Goal: Information Seeking & Learning: Learn about a topic

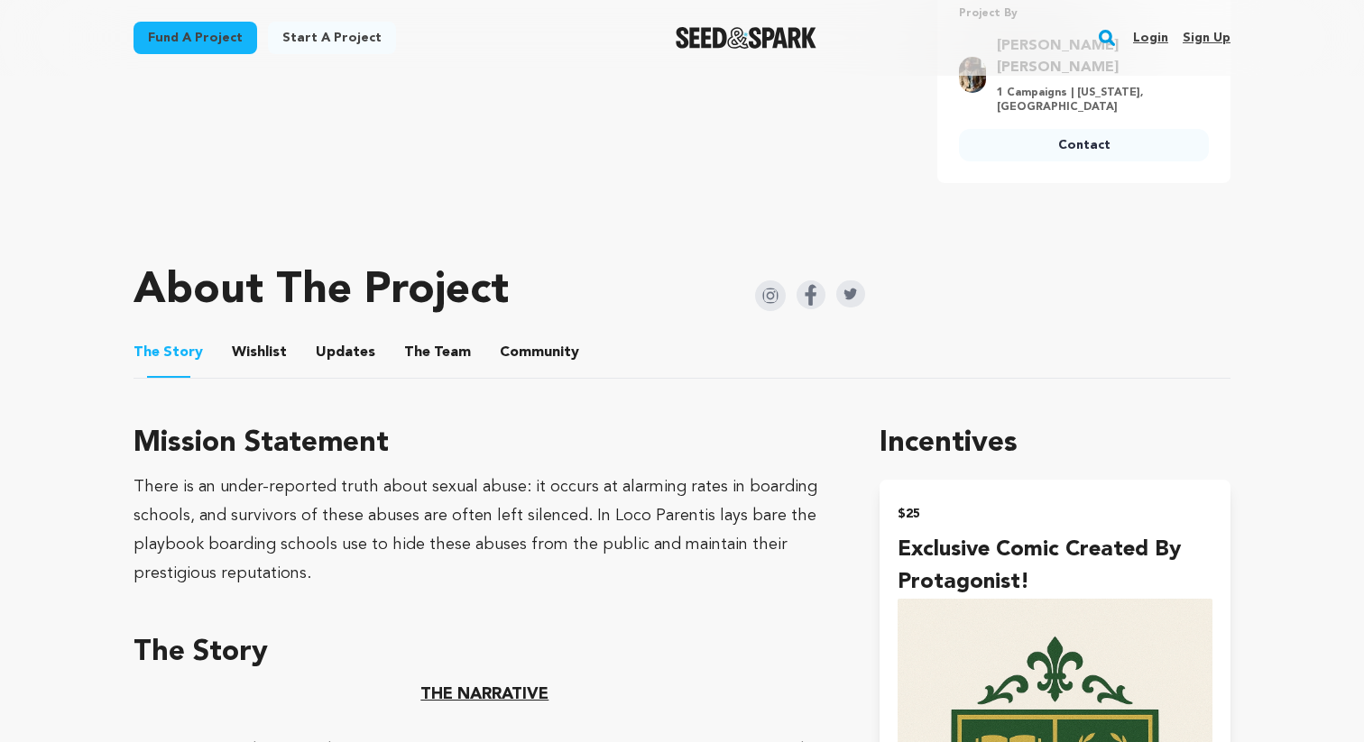
scroll to position [610, 0]
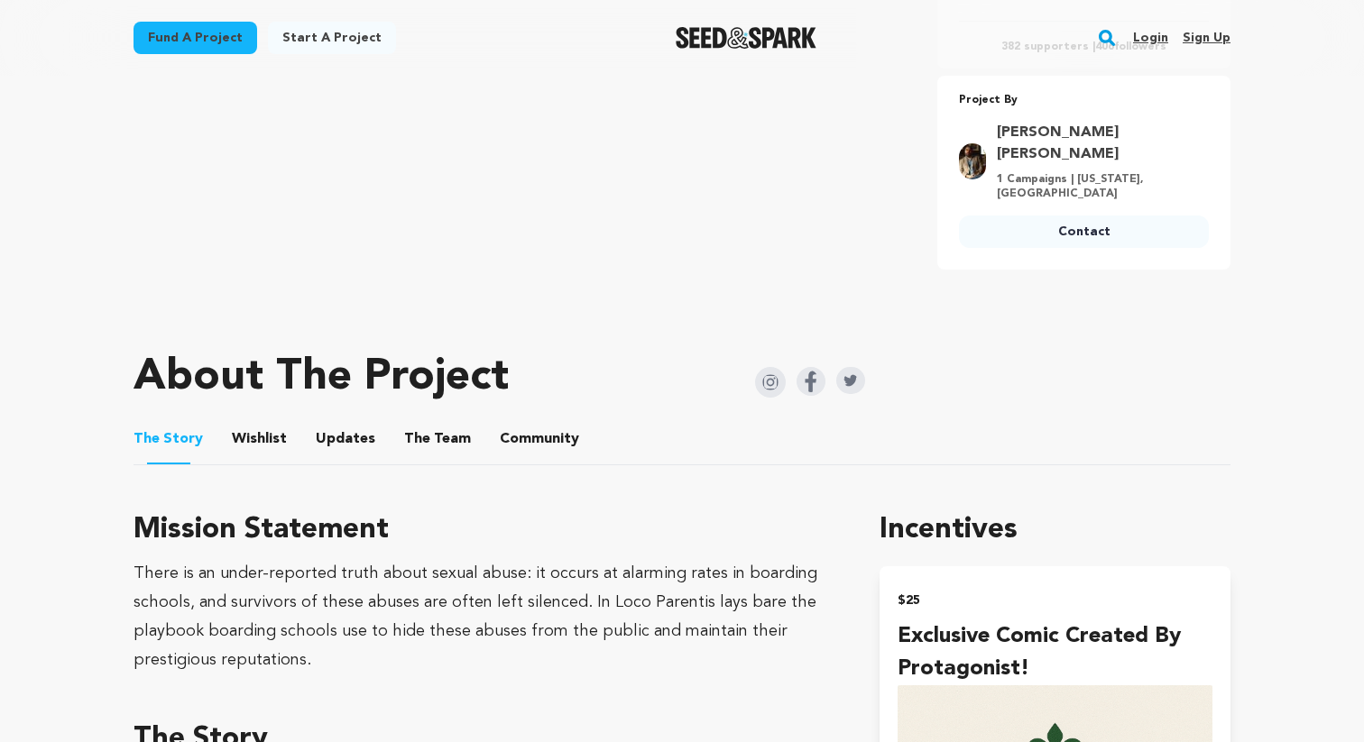
click at [417, 422] on button "The Team" at bounding box center [437, 442] width 43 height 43
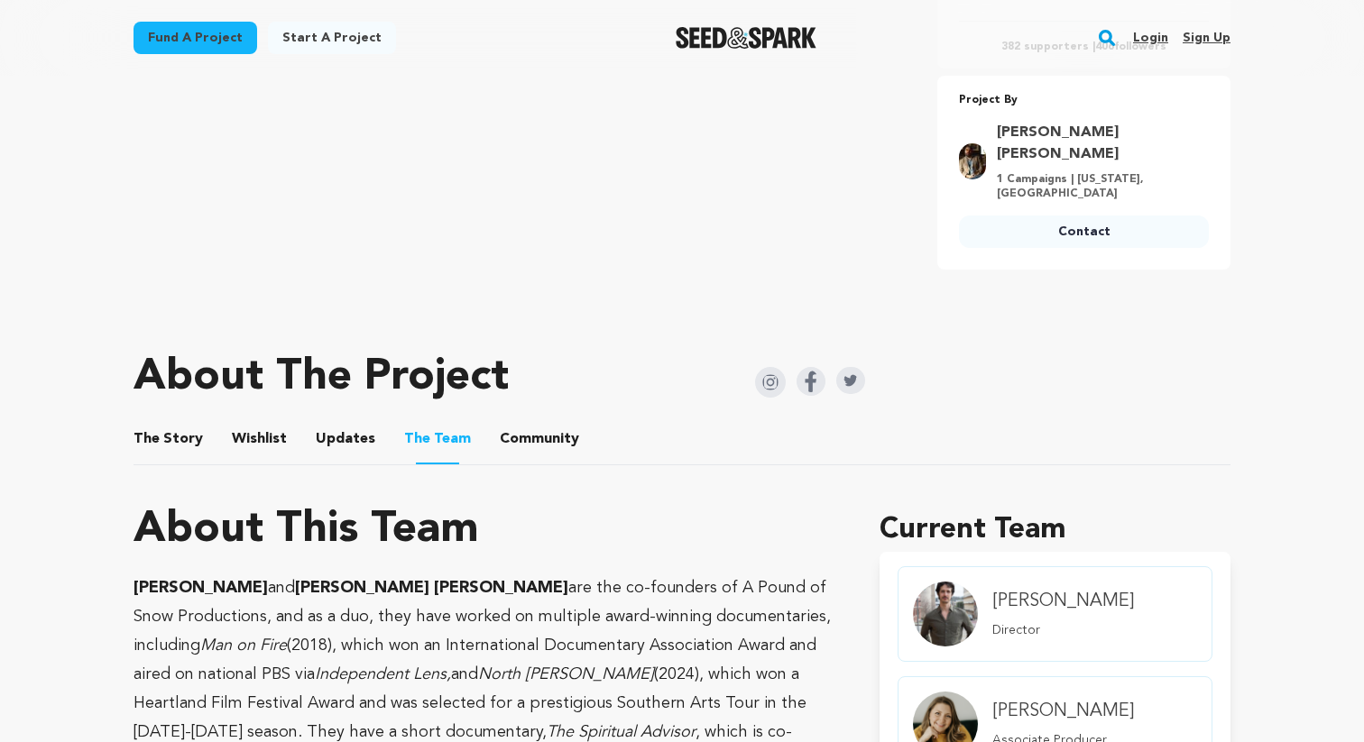
click at [335, 425] on button "Updates" at bounding box center [345, 442] width 43 height 43
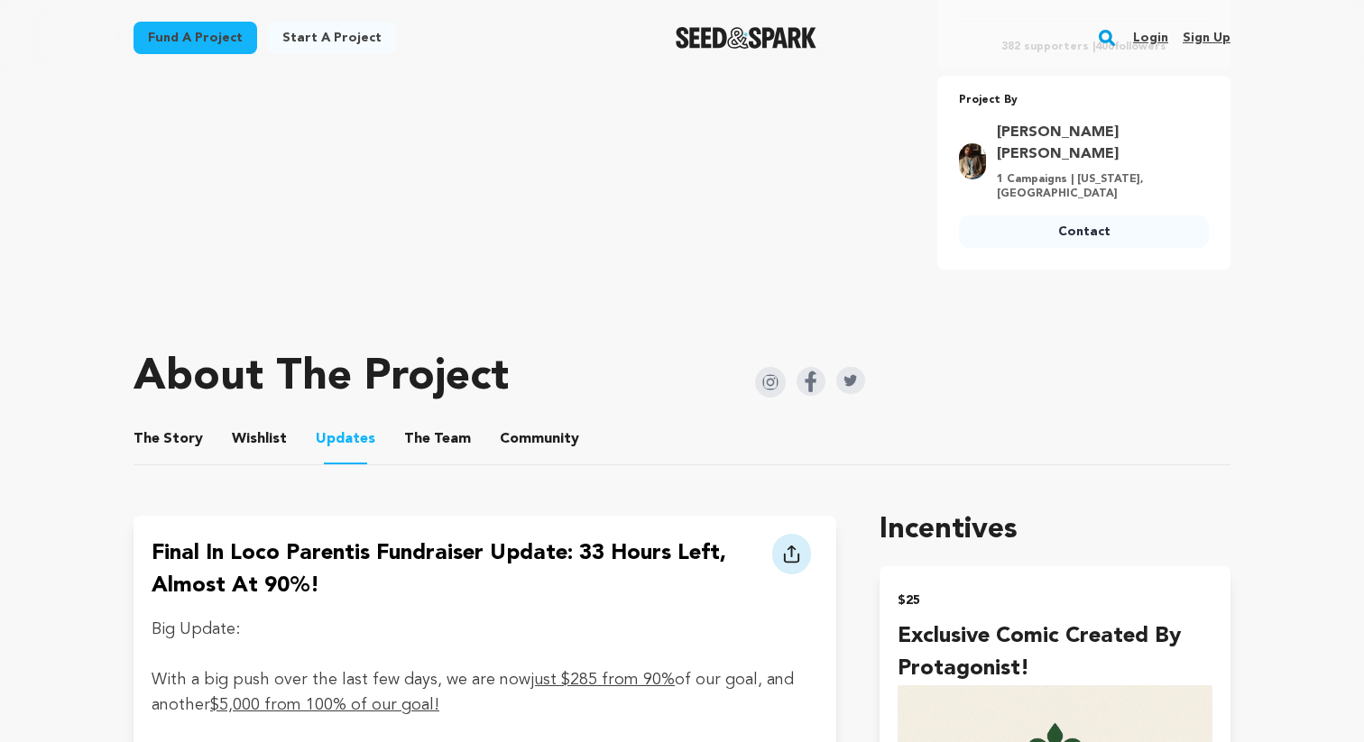
scroll to position [621, 0]
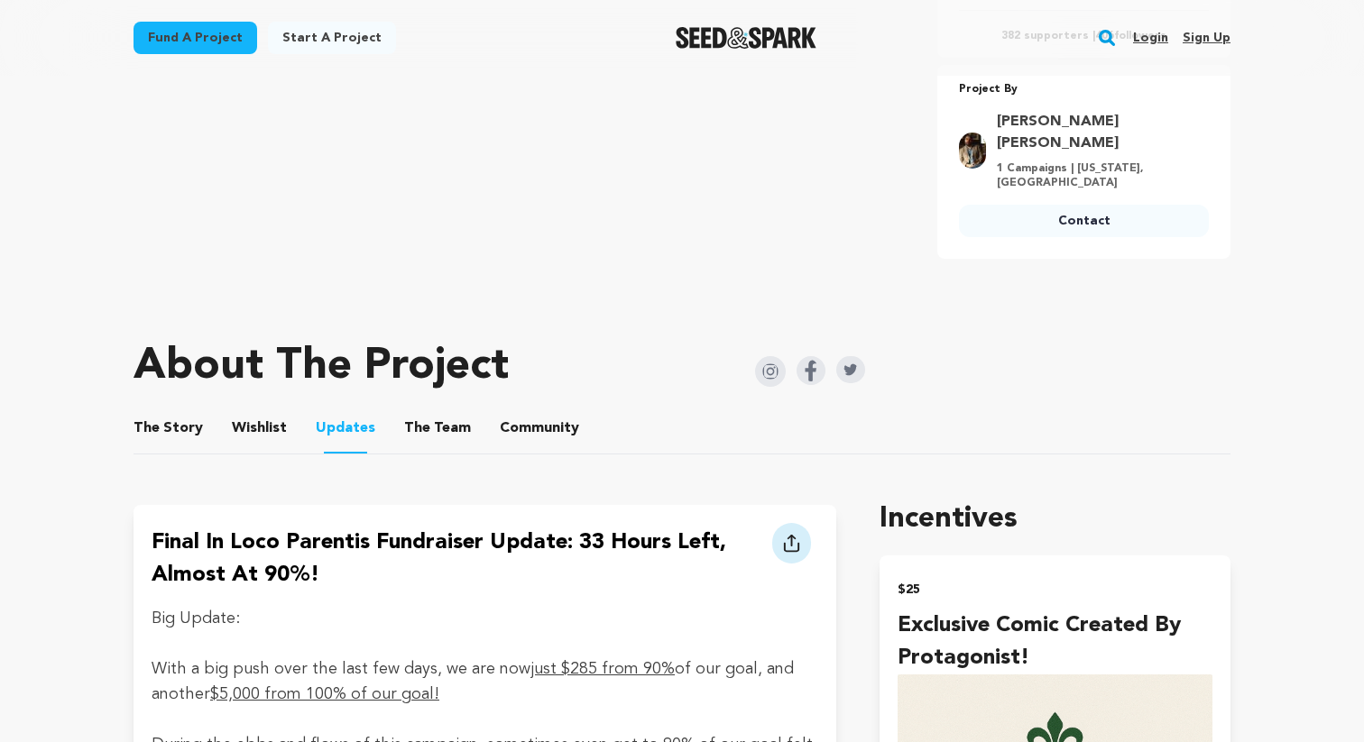
click at [271, 410] on button "Wishlist" at bounding box center [259, 431] width 43 height 43
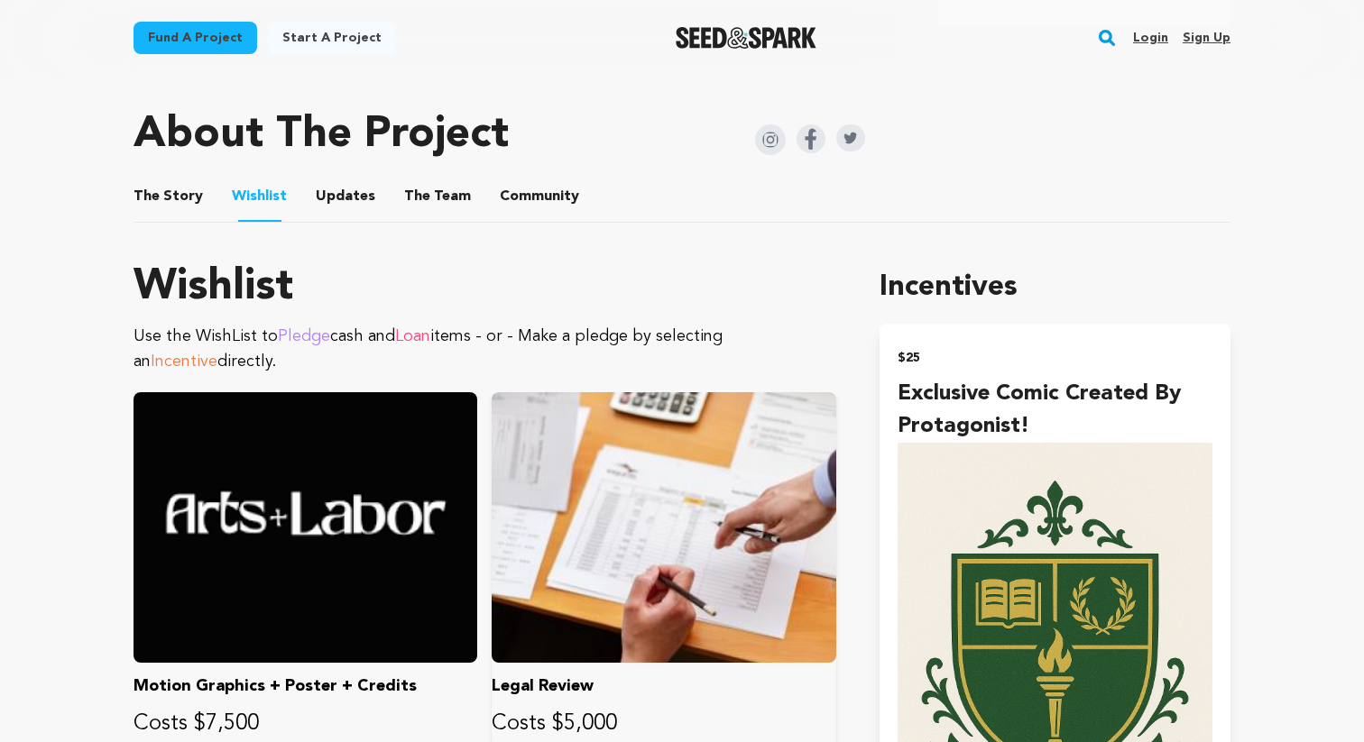
scroll to position [843, 0]
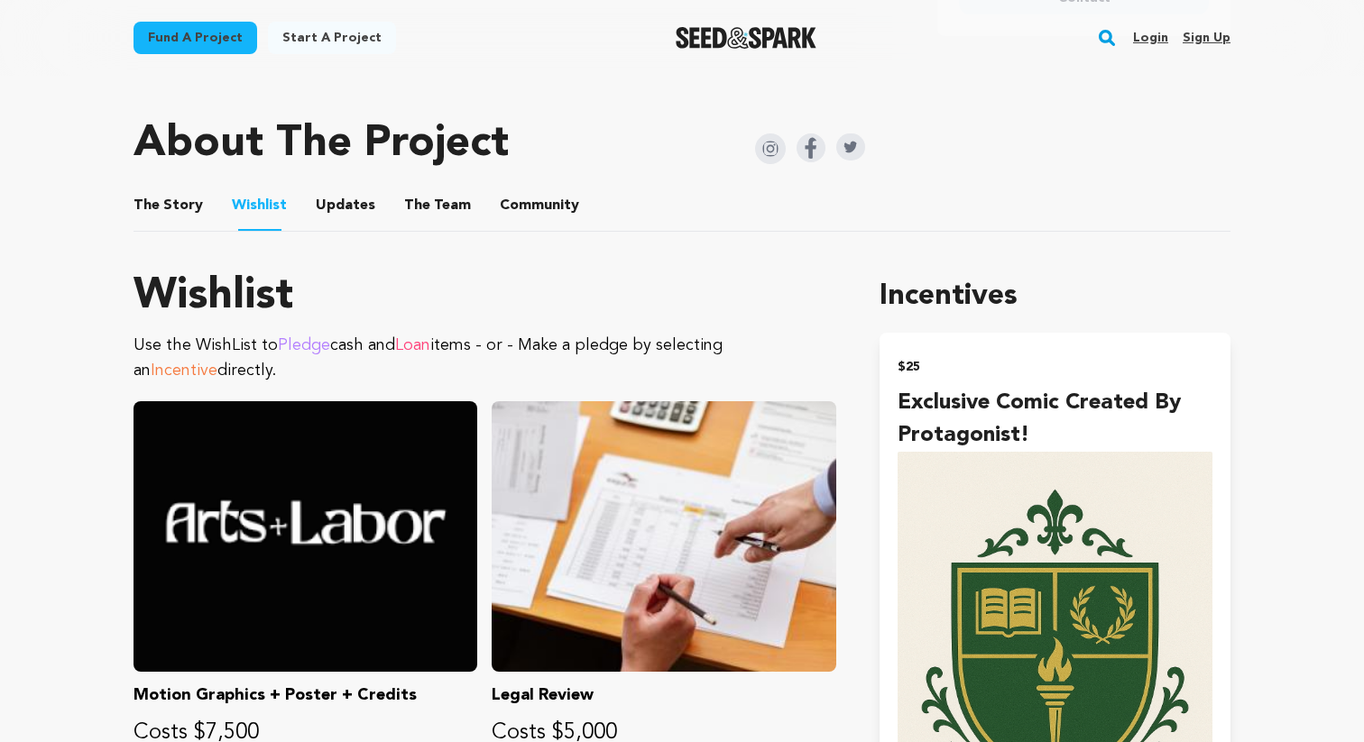
click at [425, 188] on button "The Team" at bounding box center [437, 209] width 43 height 43
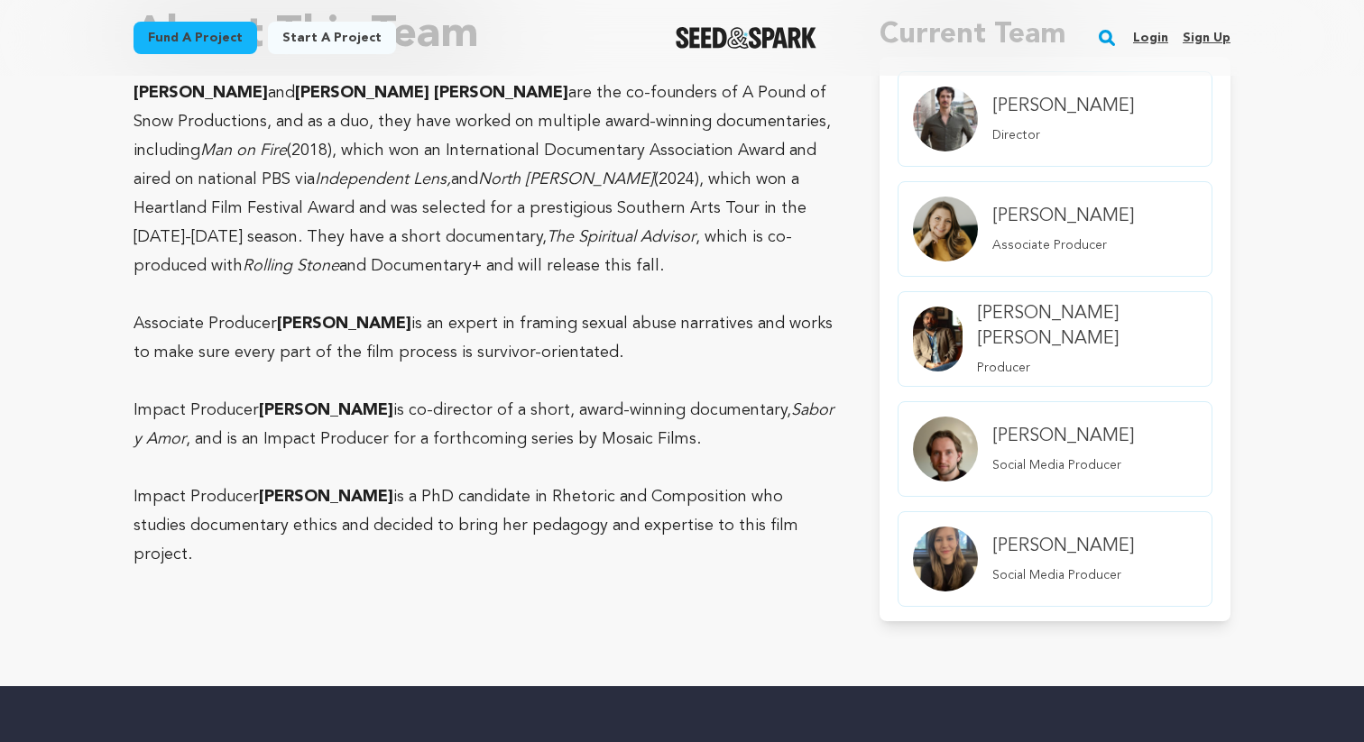
scroll to position [1097, 0]
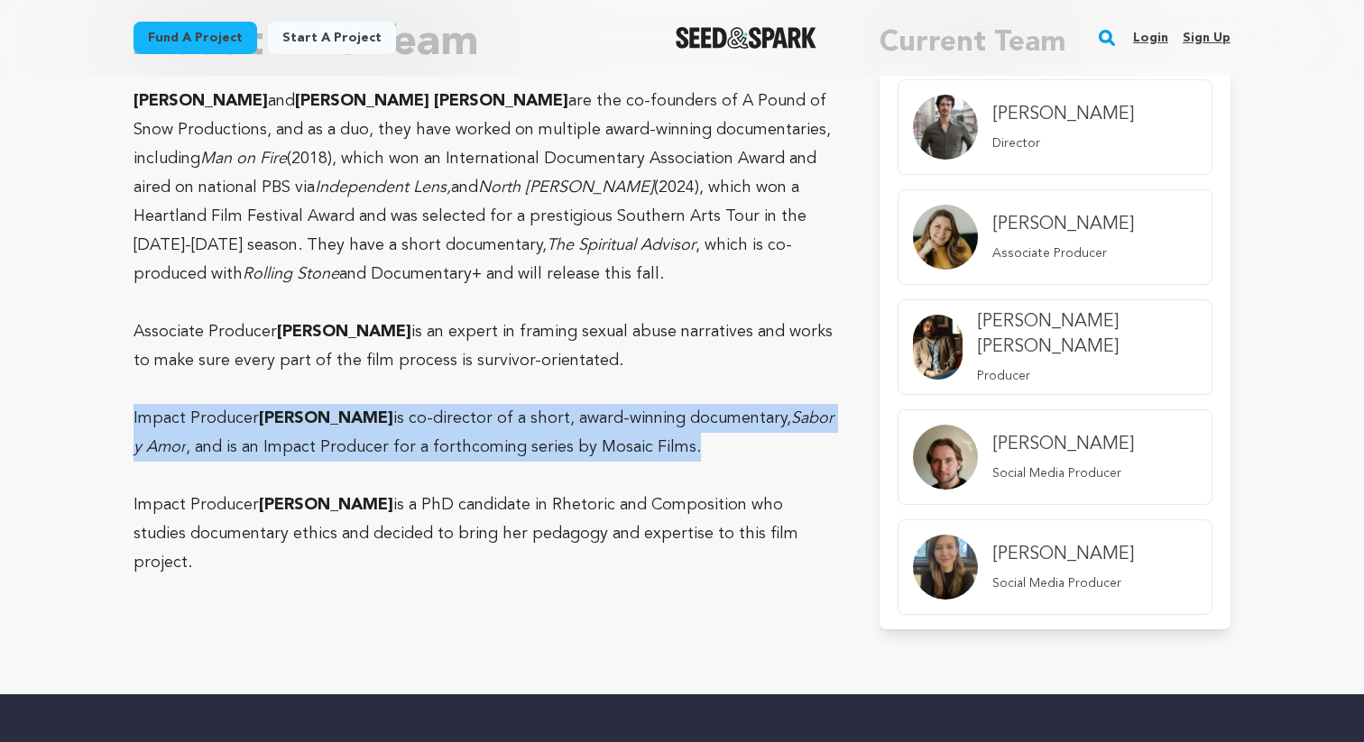
drag, startPoint x: 752, startPoint y: 423, endPoint x: 133, endPoint y: 386, distance: 620.8
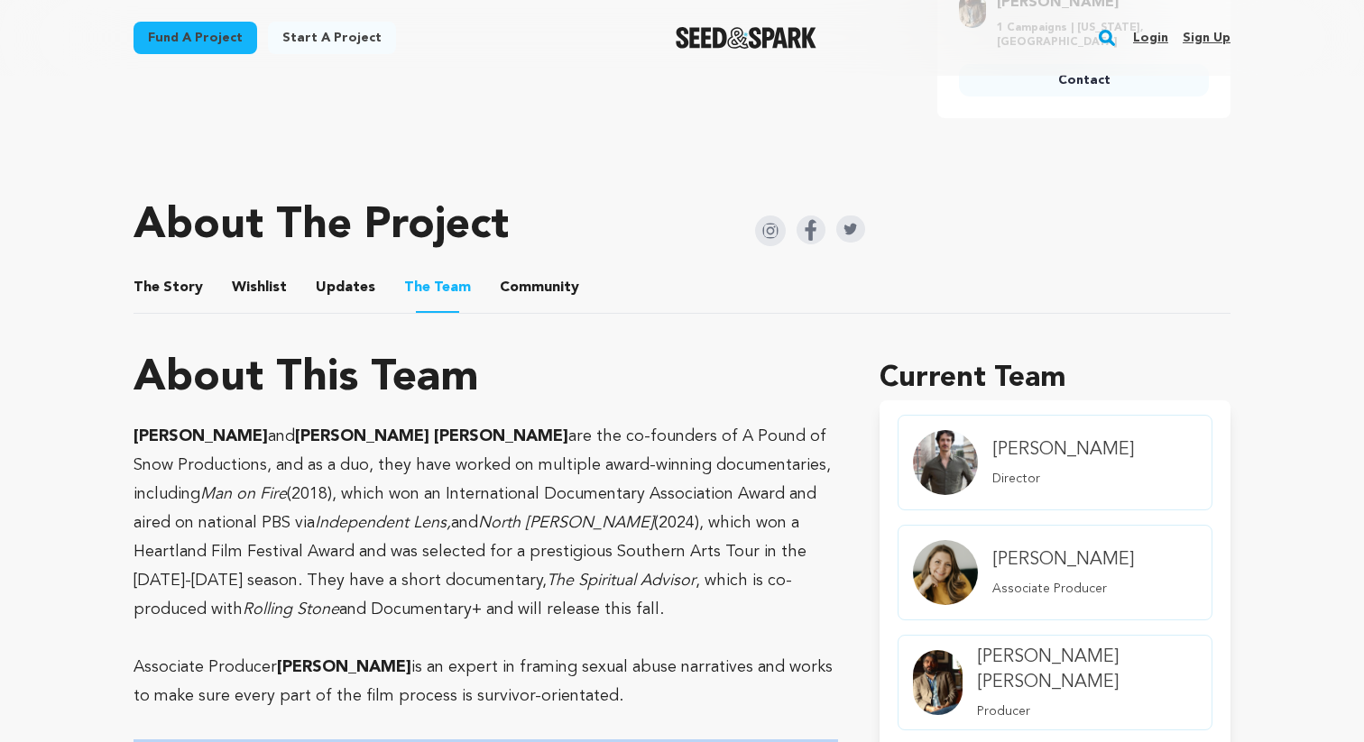
click at [324, 270] on button "Updates" at bounding box center [345, 291] width 43 height 43
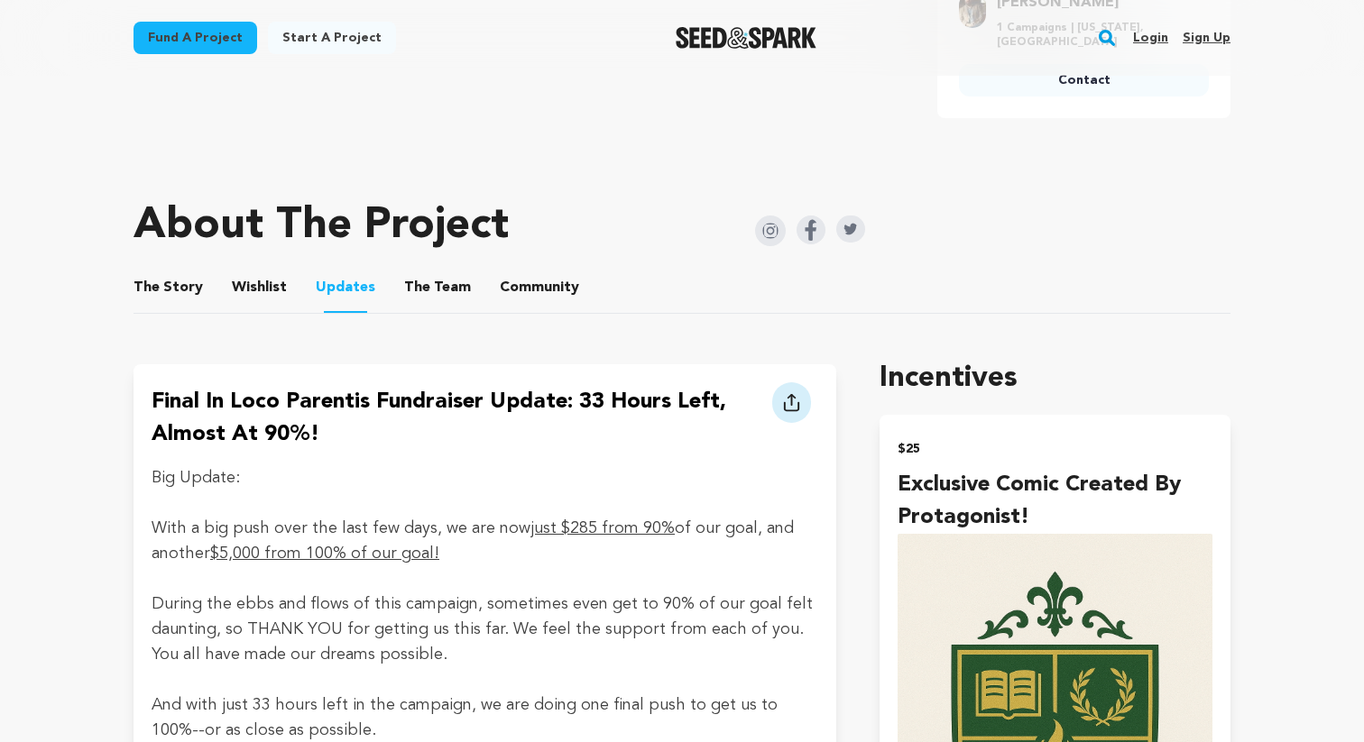
click at [238, 270] on button "Wishlist" at bounding box center [259, 291] width 43 height 43
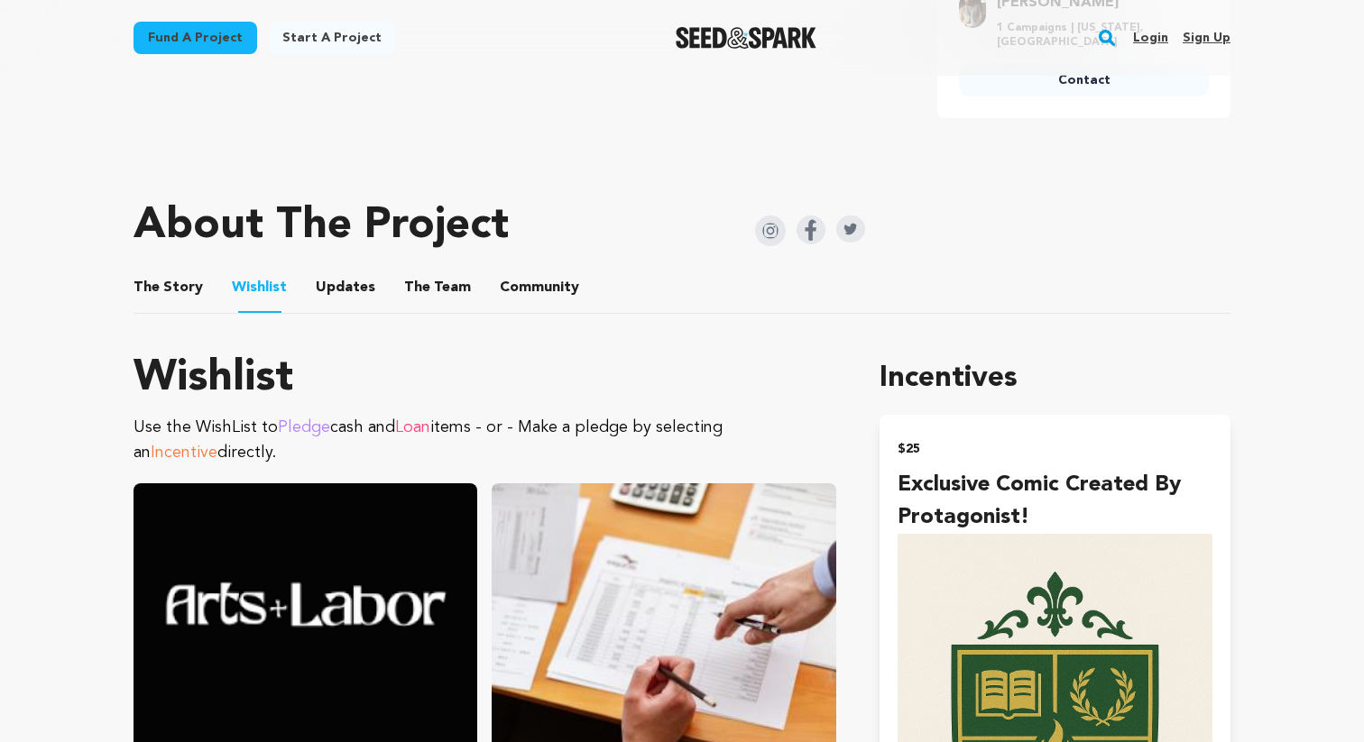
click at [170, 270] on button "The Story" at bounding box center [168, 291] width 43 height 43
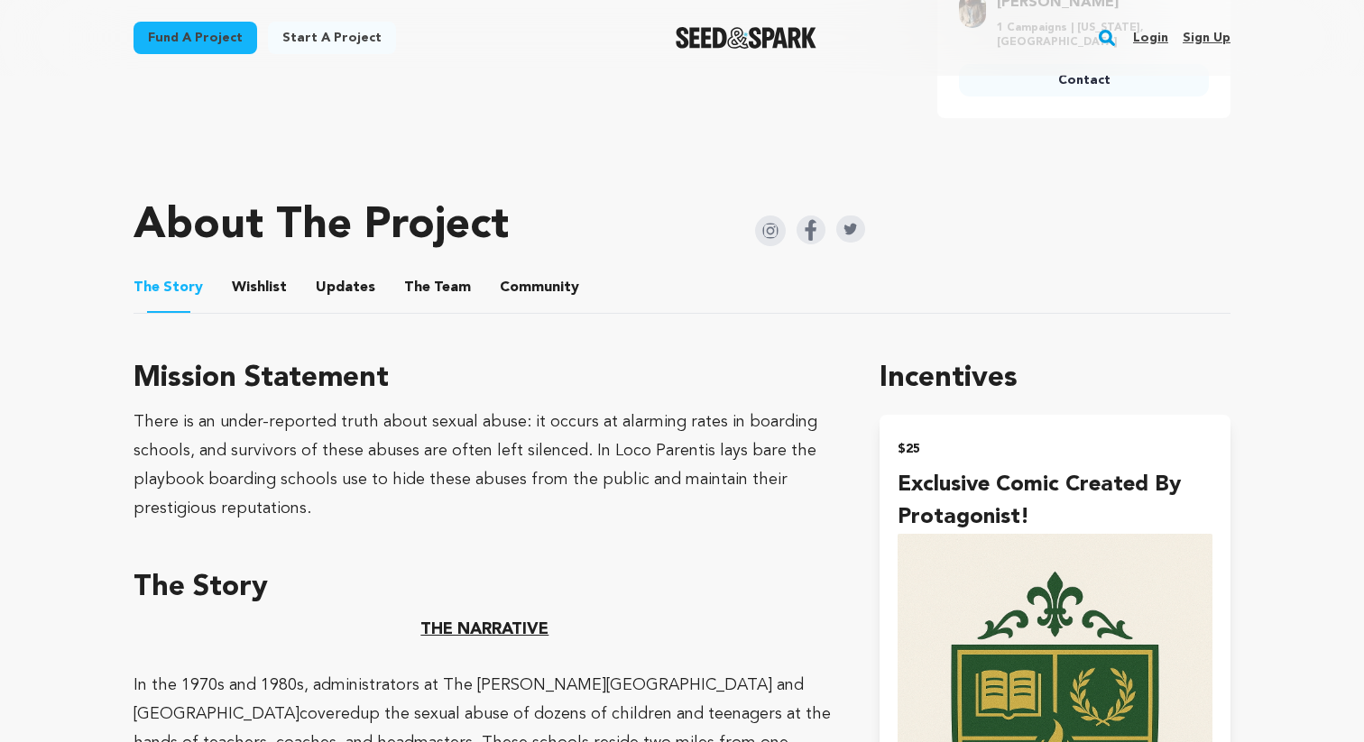
click at [262, 270] on button "Wishlist" at bounding box center [259, 291] width 43 height 43
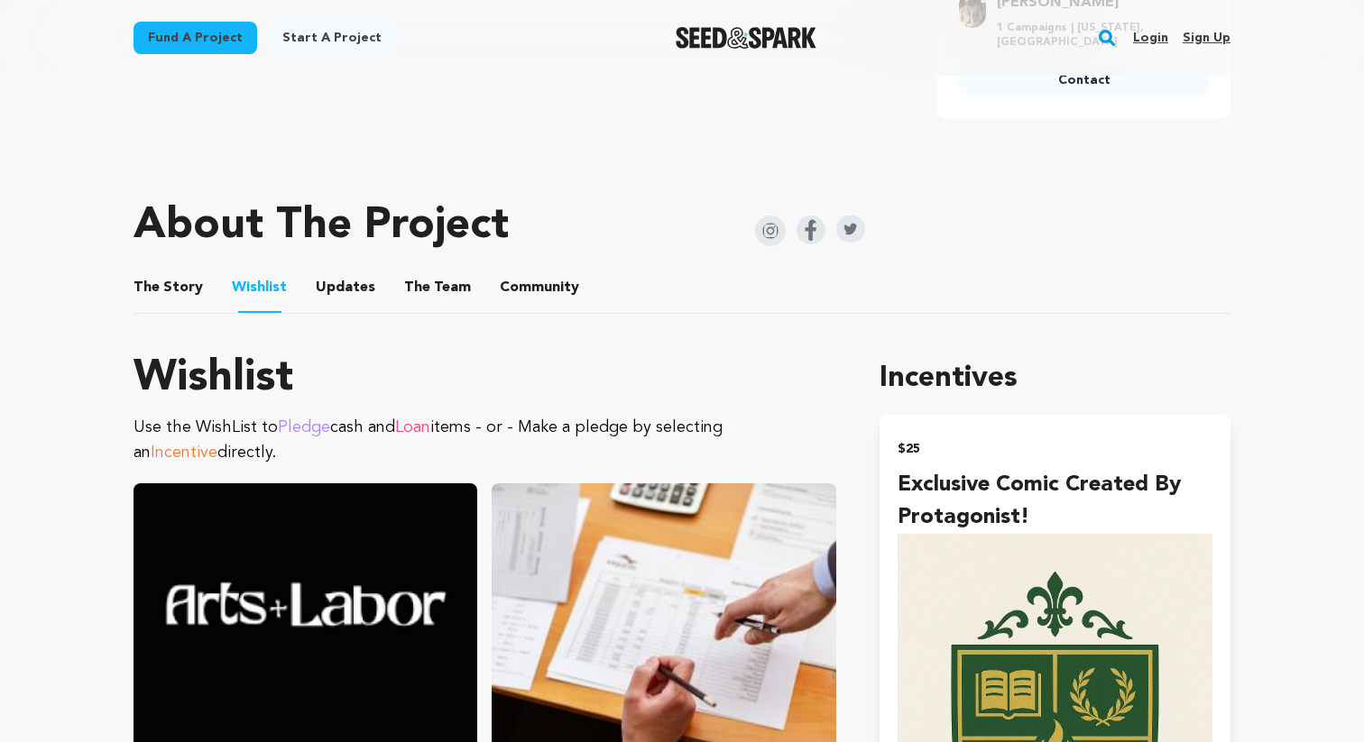
click at [346, 270] on button "Updates" at bounding box center [345, 291] width 43 height 43
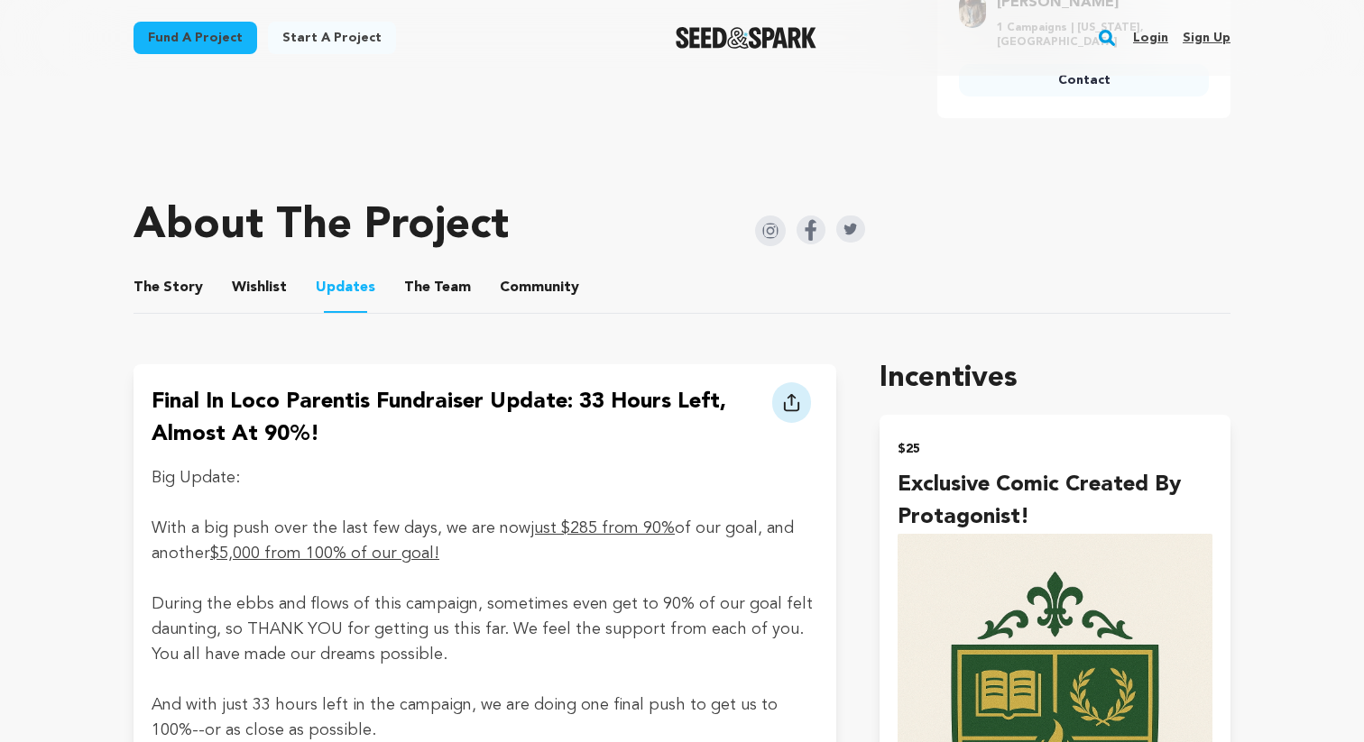
click at [500, 262] on li "Community Community" at bounding box center [539, 287] width 79 height 51
click at [500, 277] on span "Community" at bounding box center [539, 288] width 79 height 22
click at [440, 270] on button "The Team" at bounding box center [437, 291] width 43 height 43
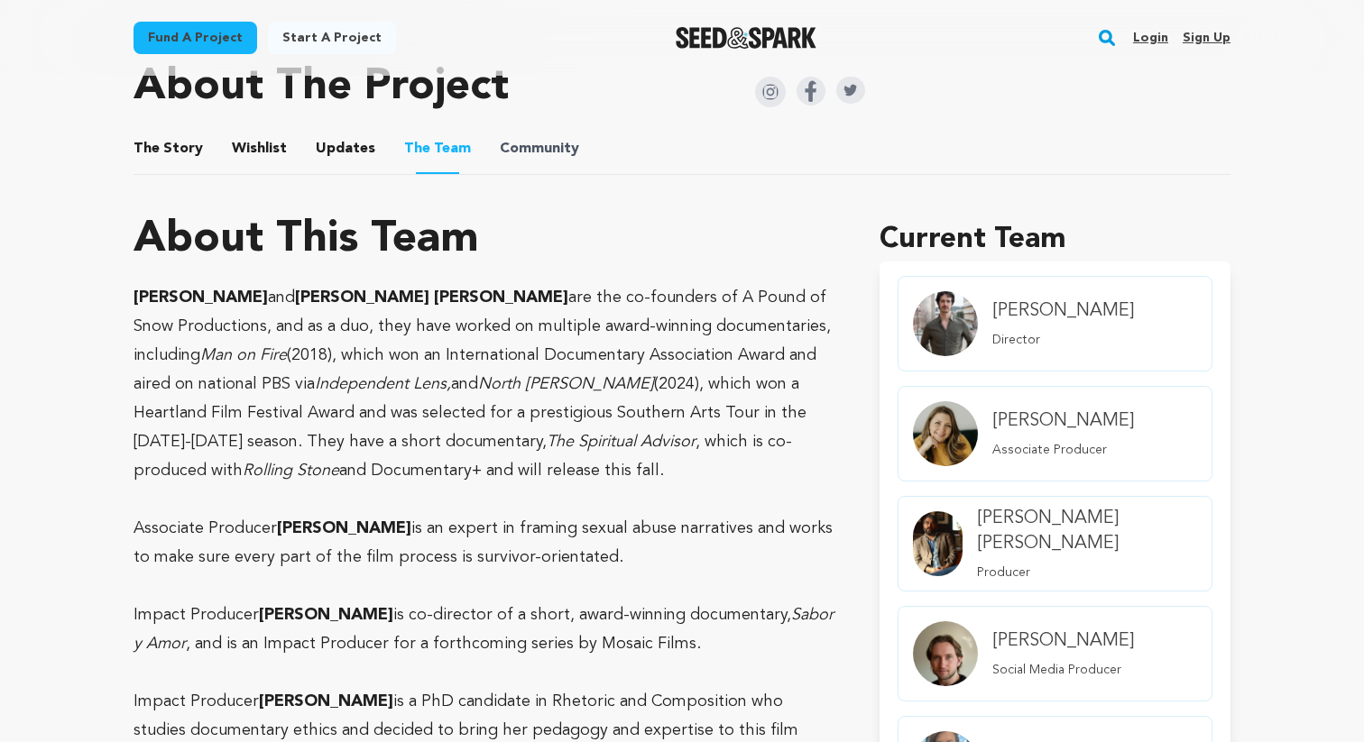
scroll to position [903, 0]
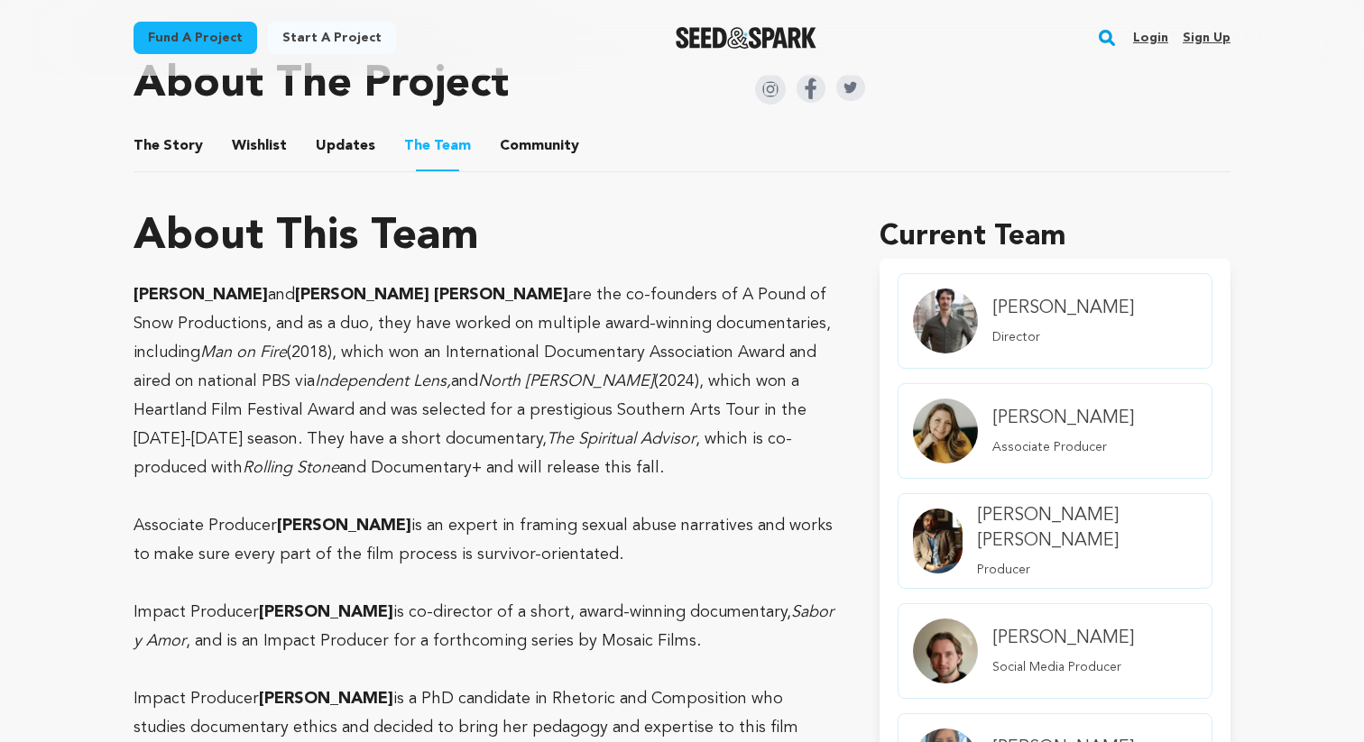
click at [347, 128] on button "Updates" at bounding box center [345, 149] width 43 height 43
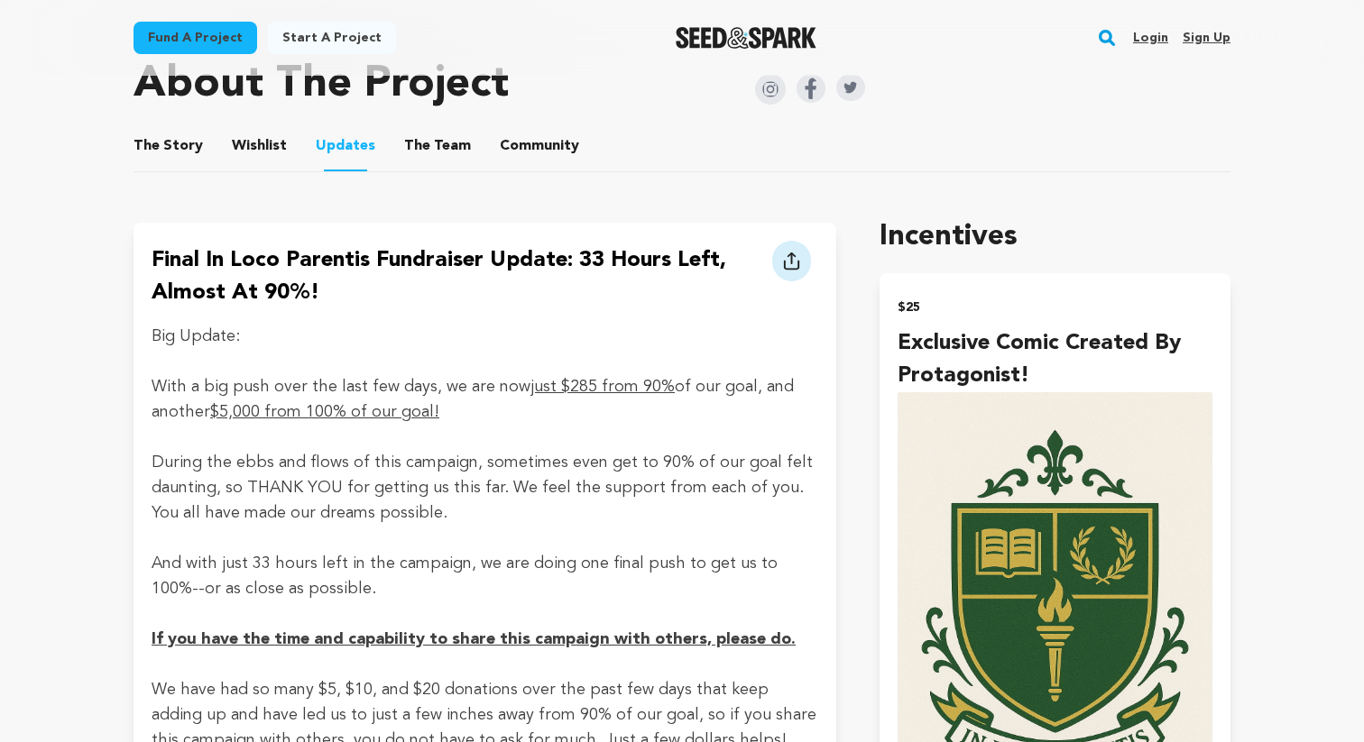
click at [252, 128] on button "Wishlist" at bounding box center [259, 149] width 43 height 43
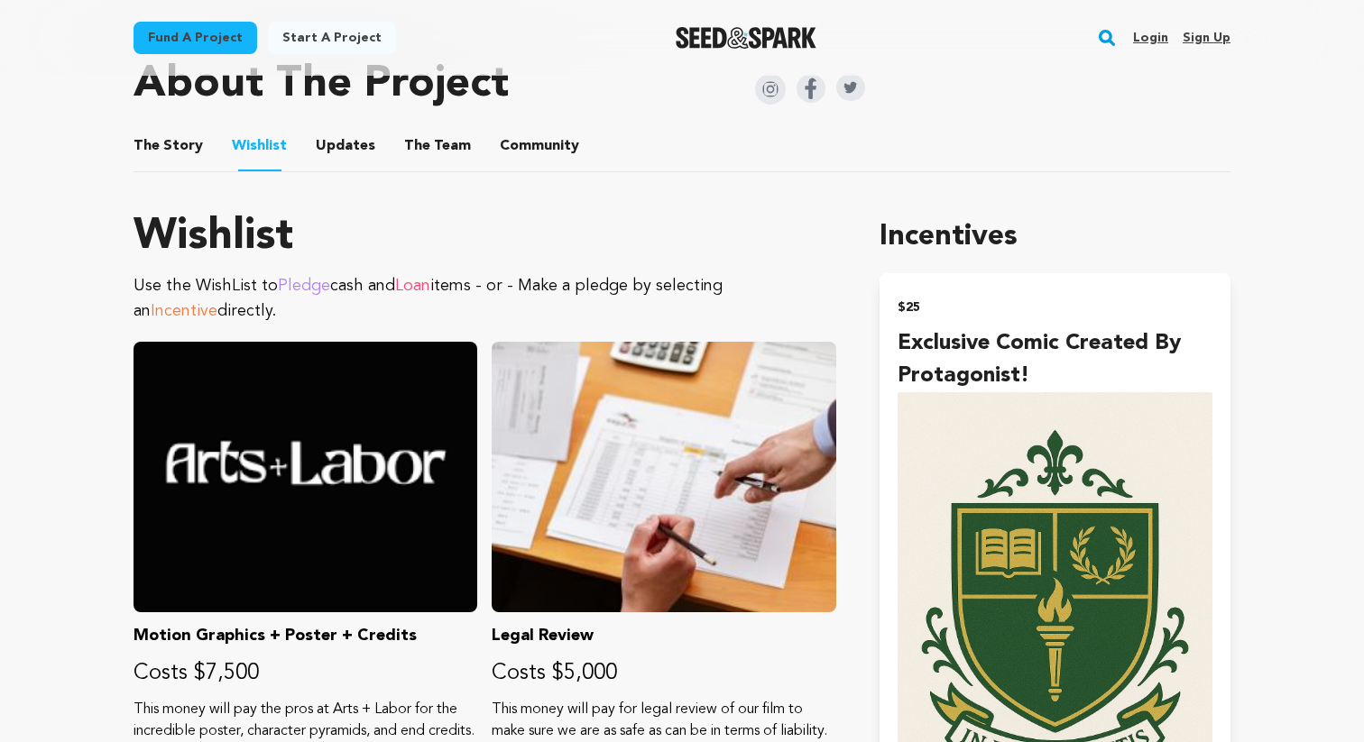
click at [184, 128] on button "The Story" at bounding box center [168, 149] width 43 height 43
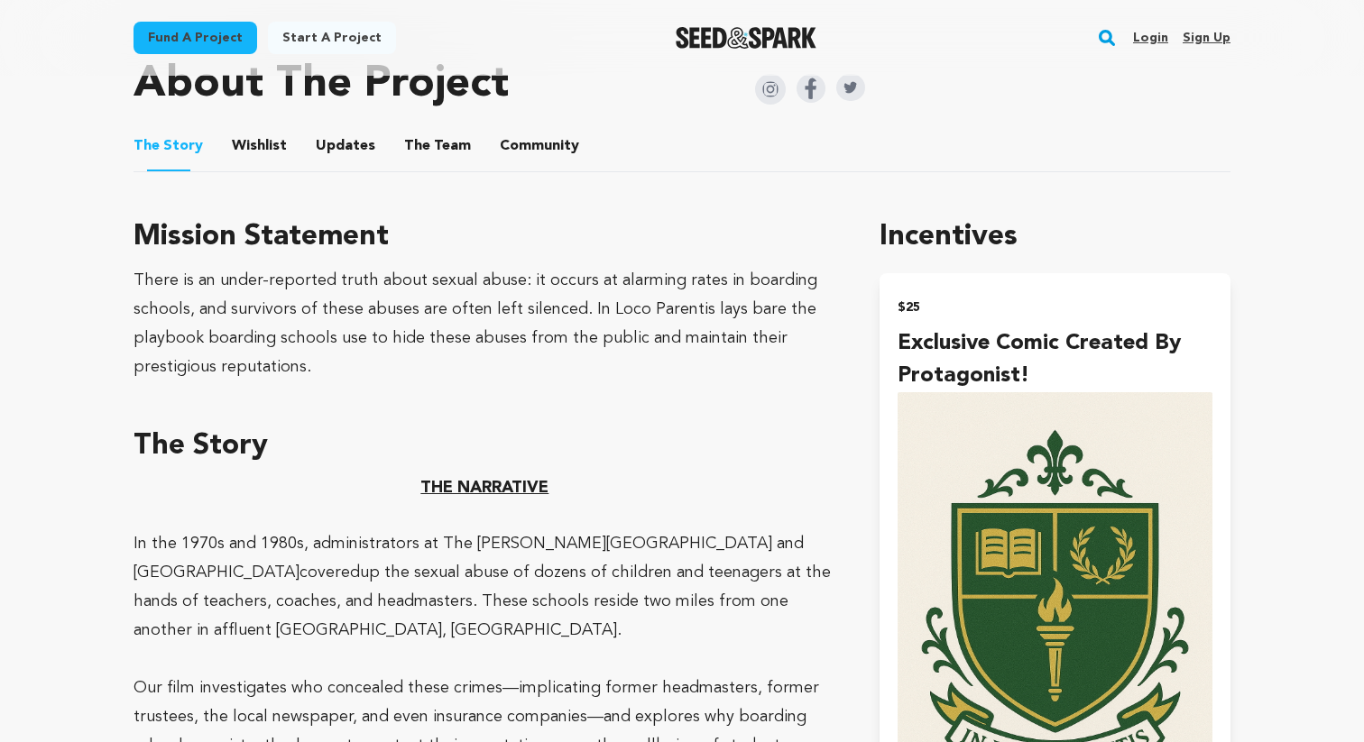
click at [430, 128] on button "The Team" at bounding box center [437, 149] width 43 height 43
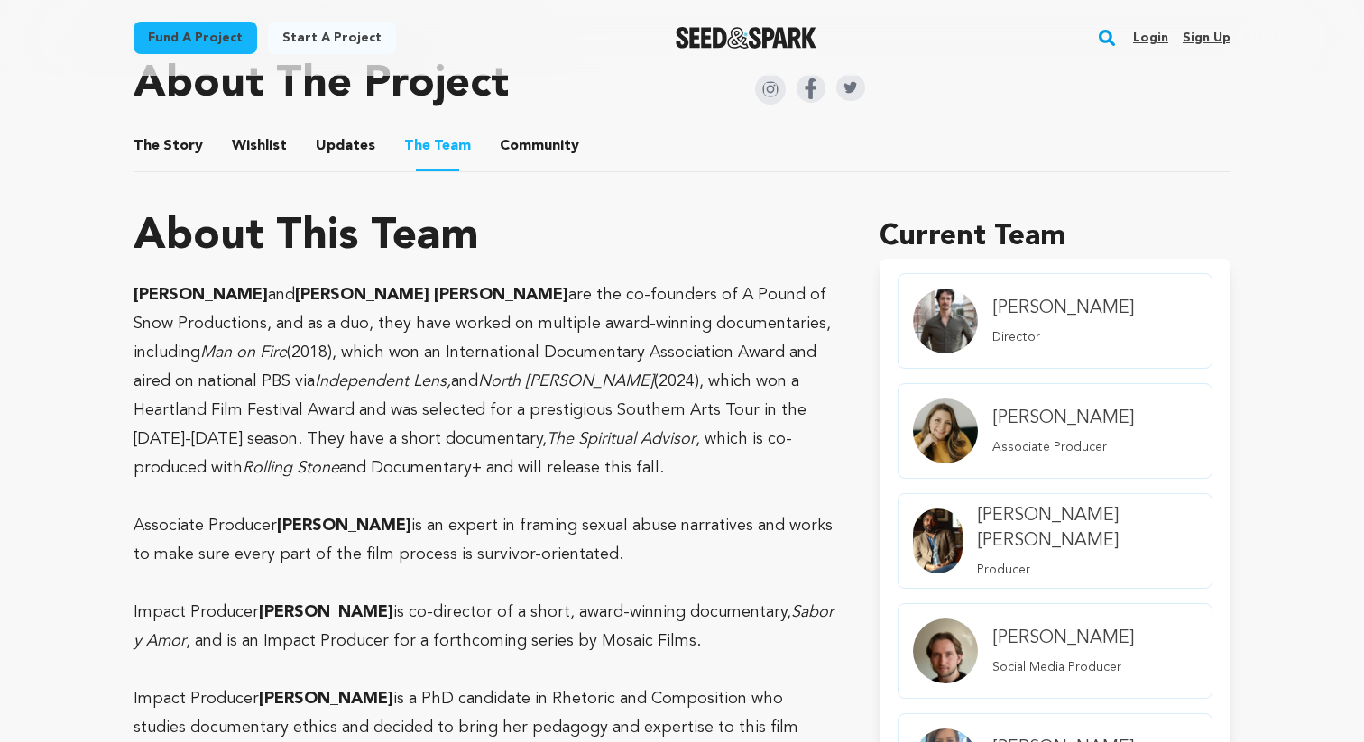
click at [518, 130] on button "Community" at bounding box center [539, 149] width 43 height 43
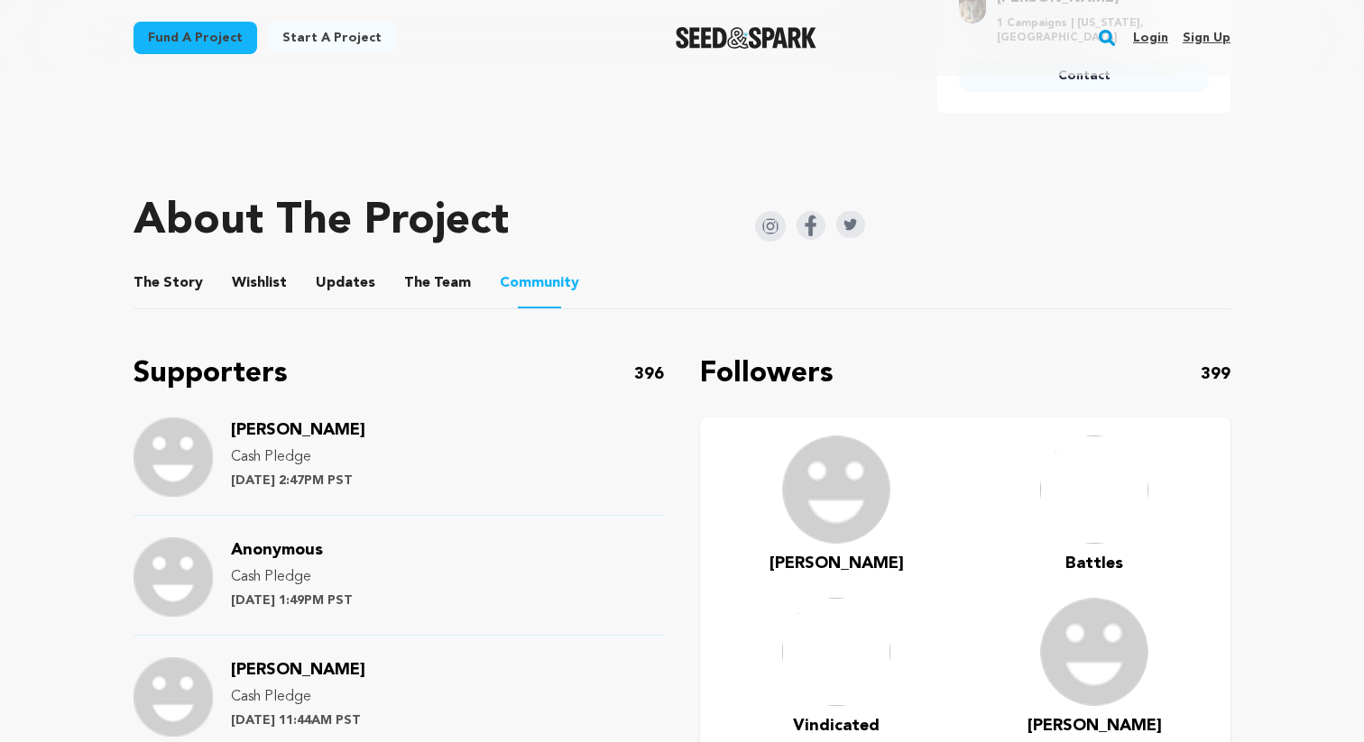
scroll to position [764, 0]
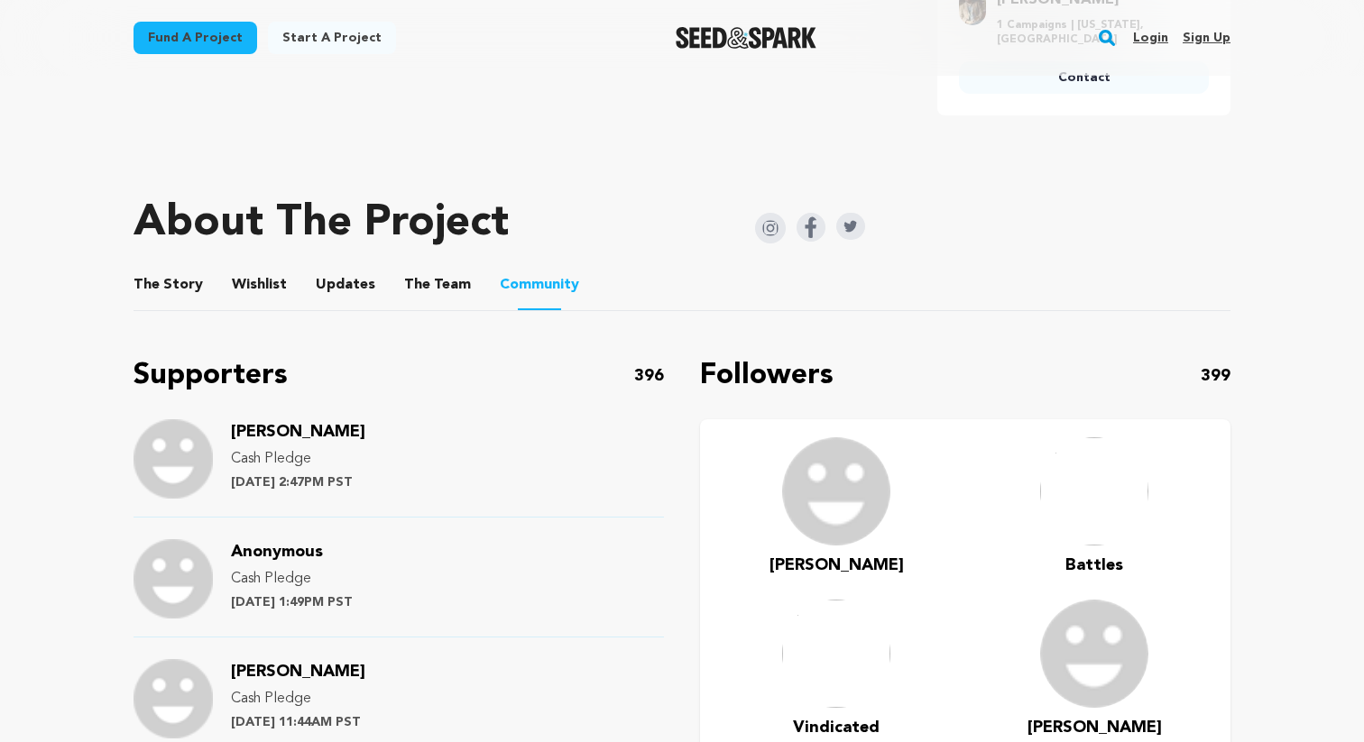
click at [443, 267] on button "The Team" at bounding box center [437, 288] width 43 height 43
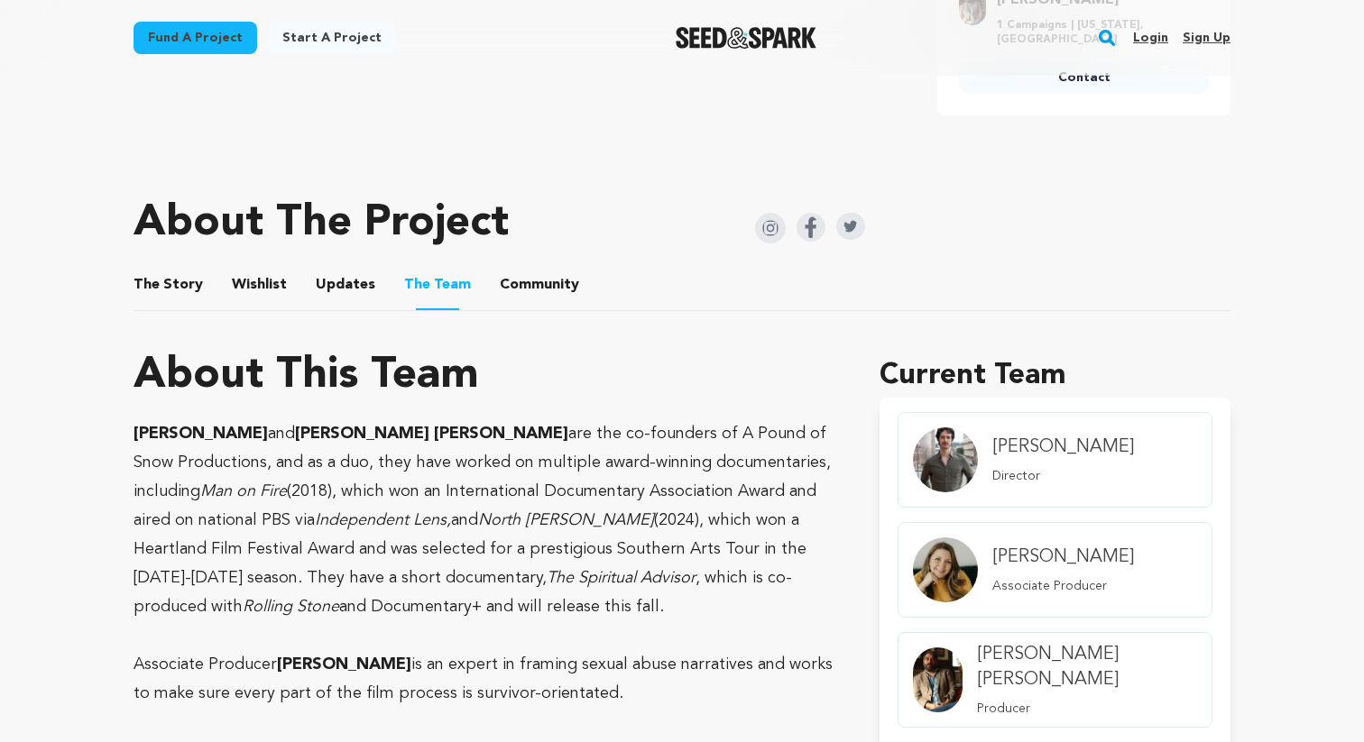
click at [349, 267] on button "Updates" at bounding box center [345, 288] width 43 height 43
